Goal: Task Accomplishment & Management: Manage account settings

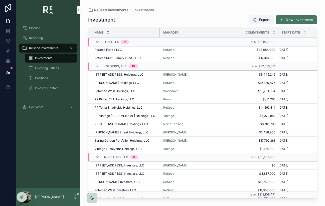
drag, startPoint x: 201, startPoint y: 34, endPoint x: 159, endPoint y: 34, distance: 42.0
click at [159, 34] on div "scrollable content" at bounding box center [160, 33] width 2 height 10
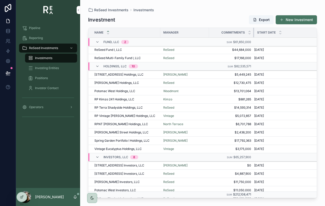
drag, startPoint x: 277, startPoint y: 31, endPoint x: 253, endPoint y: 28, distance: 24.4
click at [253, 28] on div "scrollable content" at bounding box center [254, 33] width 2 height 10
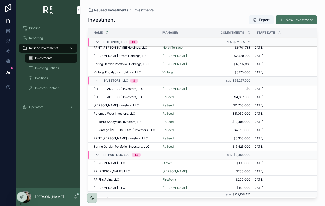
scroll to position [77, 0]
click at [108, 88] on span "[STREET_ADDRESS] Investors, LLC" at bounding box center [119, 89] width 50 height 4
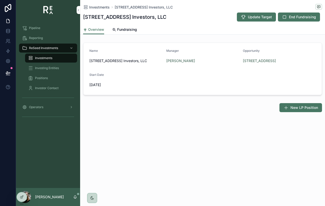
click at [124, 32] on span "Fundraising" at bounding box center [127, 29] width 20 height 5
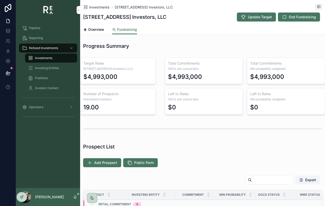
click at [302, 17] on span "End Fundraising" at bounding box center [302, 17] width 27 height 5
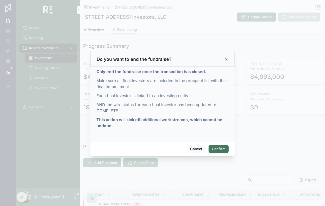
click at [226, 60] on icon at bounding box center [226, 59] width 4 height 4
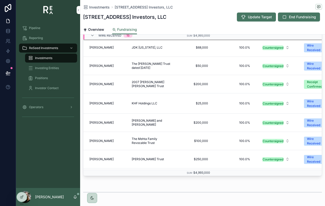
scroll to position [21, 0]
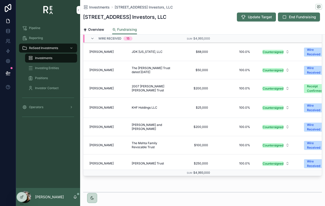
click at [312, 81] on form "Receipt Confirmed" at bounding box center [319, 88] width 38 height 14
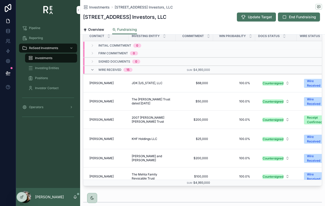
scroll to position [155, 0]
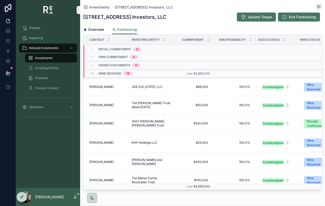
click at [309, 123] on div "Receipt Confirmed" at bounding box center [316, 123] width 18 height 9
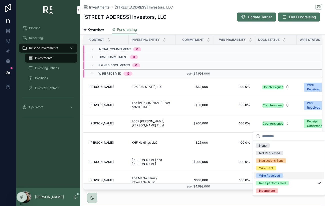
click at [277, 176] on div "Wire Received" at bounding box center [269, 175] width 21 height 5
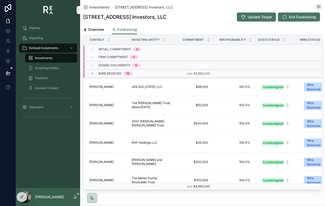
click at [218, 26] on div "Overview Fundraising" at bounding box center [202, 30] width 239 height 10
click at [293, 19] on span "End Fundraising" at bounding box center [302, 17] width 27 height 5
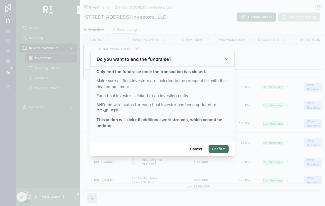
click at [213, 147] on button "Confirm" at bounding box center [218, 149] width 20 height 8
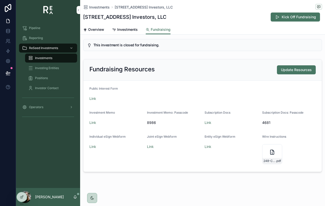
scroll to position [0, 0]
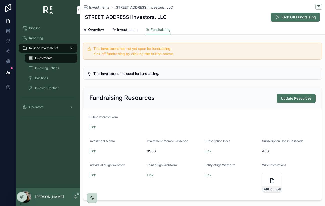
click at [100, 9] on span "Investments" at bounding box center [99, 7] width 21 height 5
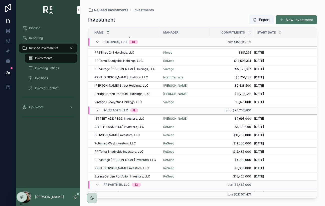
scroll to position [47, 0]
click at [153, 119] on div "[STREET_ADDRESS] Investors, LLC [STREET_ADDRESS] Investors, LLC" at bounding box center [125, 118] width 63 height 4
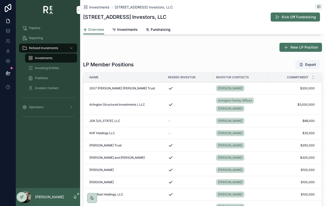
scroll to position [61, 0]
click at [119, 88] on span "2007 [PERSON_NAME] [PERSON_NAME] Trust" at bounding box center [122, 88] width 66 height 4
